Goal: Task Accomplishment & Management: Use online tool/utility

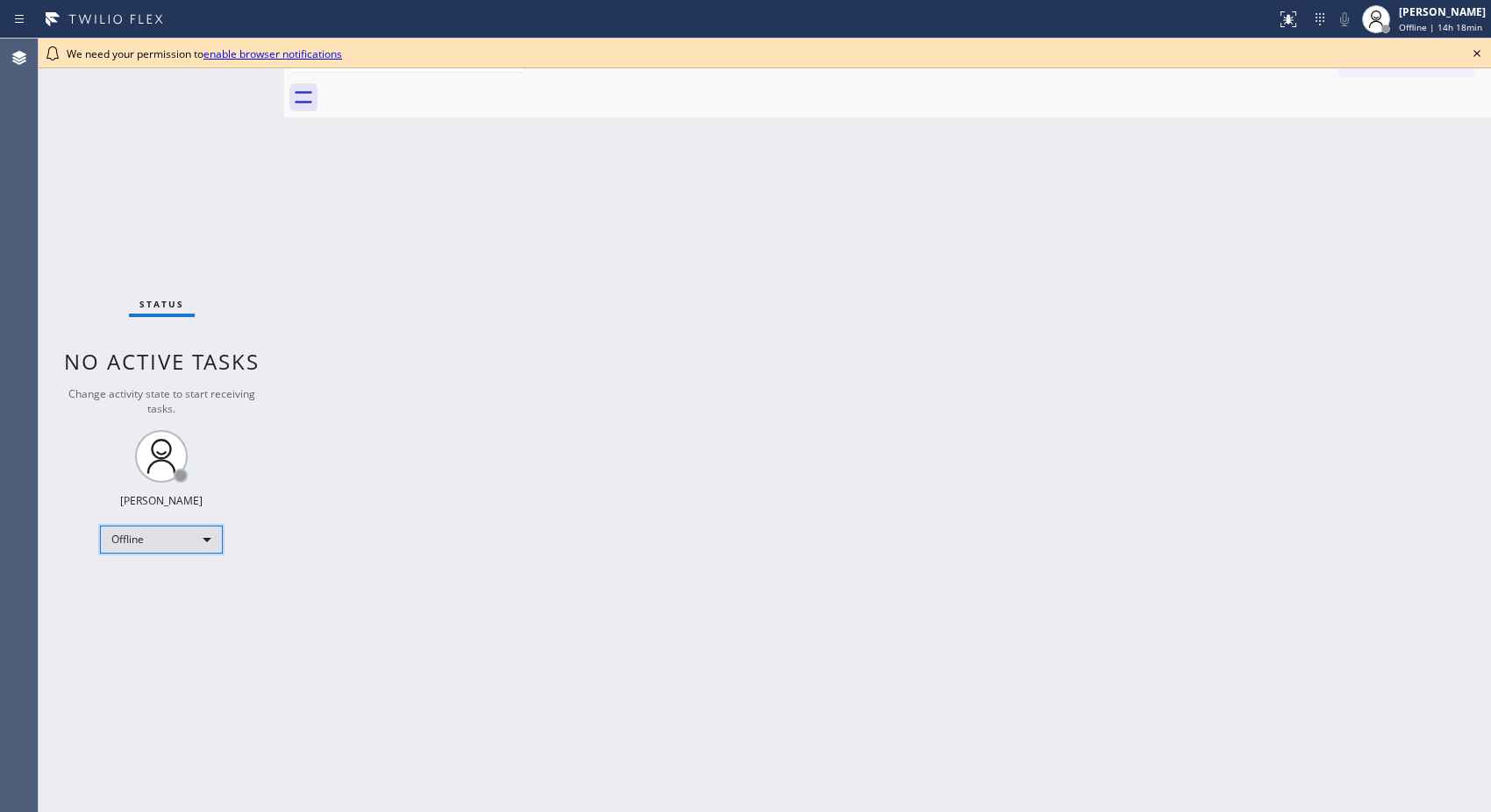
click at [206, 538] on div "Offline" at bounding box center [161, 540] width 123 height 28
click at [163, 606] on li "Unavailable" at bounding box center [160, 607] width 119 height 21
click at [1054, 237] on div "Back to Dashboard Change Sender ID Customers Technicians Select a contact Outbo…" at bounding box center [888, 425] width 1207 height 774
click at [1473, 47] on icon at bounding box center [1477, 53] width 21 height 21
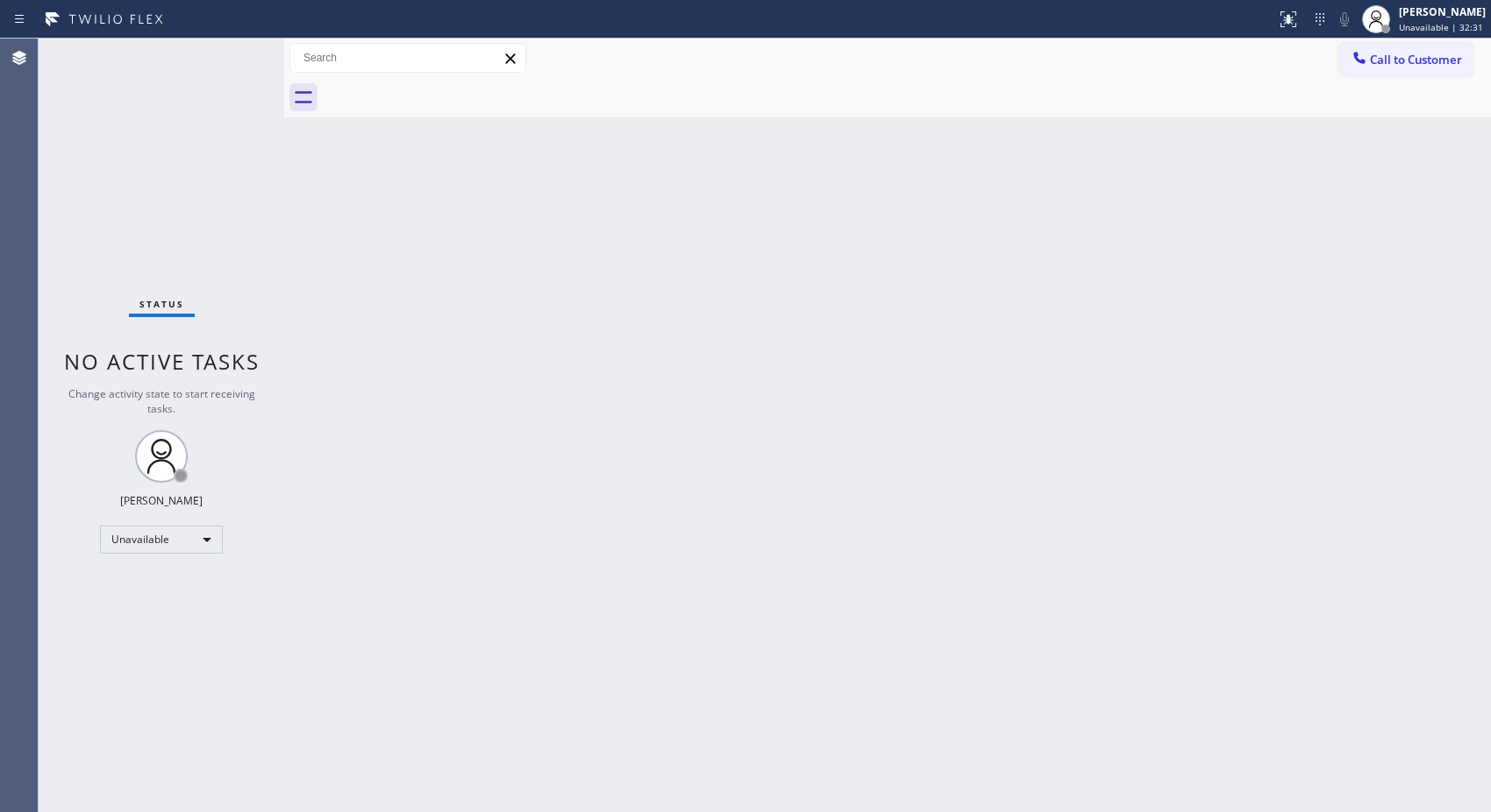
drag, startPoint x: 1331, startPoint y: 361, endPoint x: 1311, endPoint y: 361, distance: 20.0
click at [1328, 361] on div "Back to Dashboard Change Sender ID Customers Technicians Select a contact Outbo…" at bounding box center [888, 425] width 1207 height 774
